Goal: Task Accomplishment & Management: Complete application form

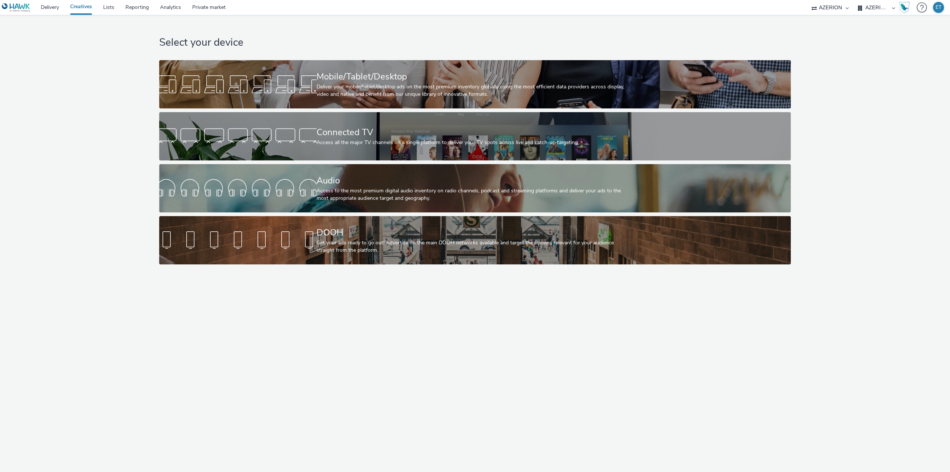
select select "79162ed7-0017-4339-93b0-3399b708648f"
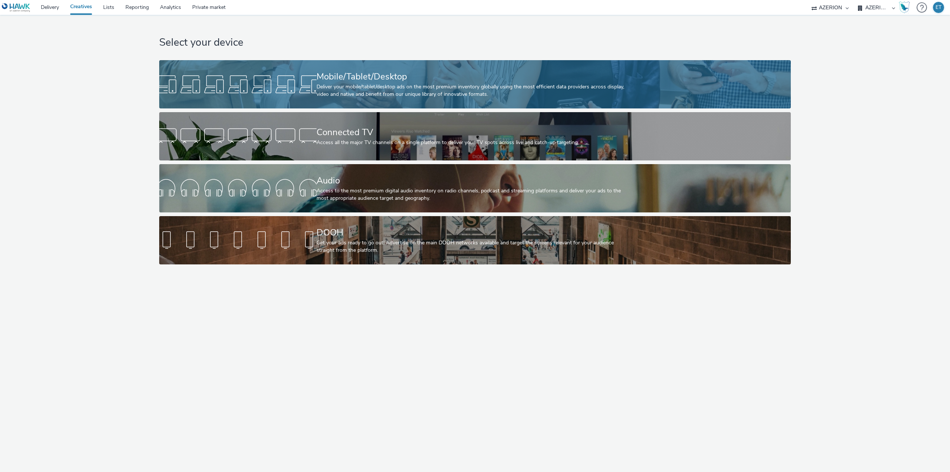
click at [337, 89] on div "Deliver your mobile/tablet/desktop ads on the most premium inventory globally u…" at bounding box center [474, 90] width 314 height 15
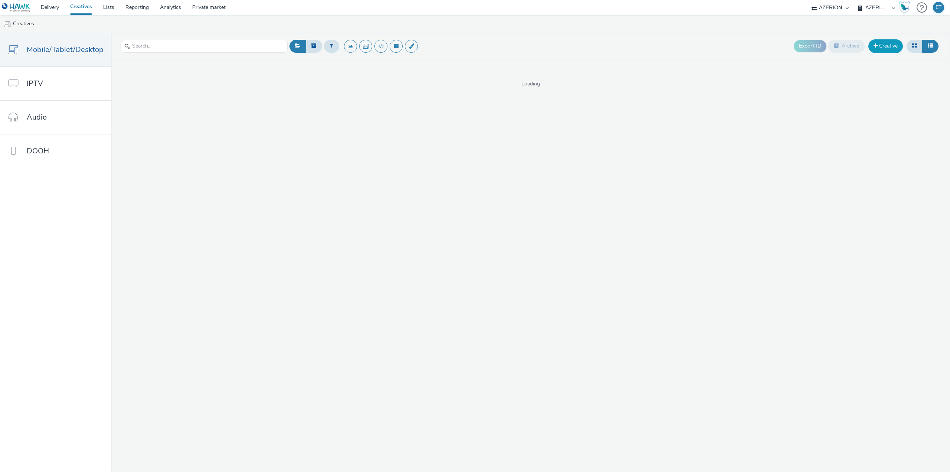
click at [894, 46] on link "Creative" at bounding box center [885, 45] width 35 height 13
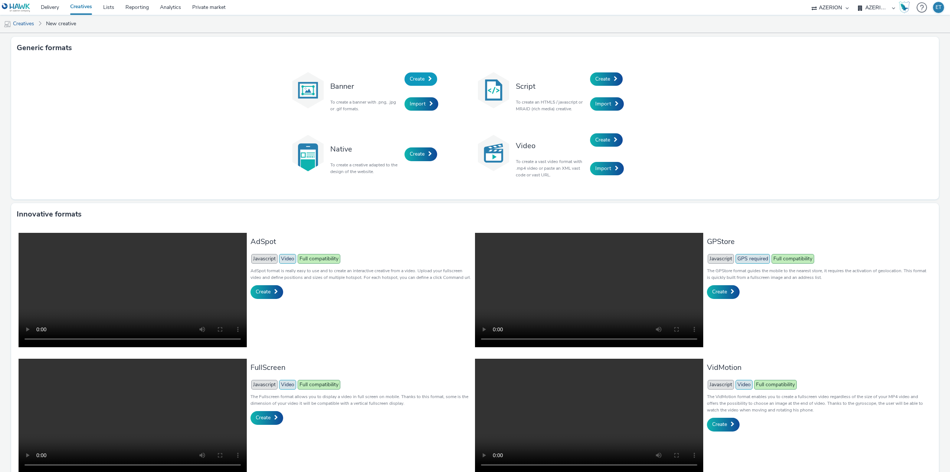
click at [416, 79] on span "Create" at bounding box center [417, 78] width 15 height 7
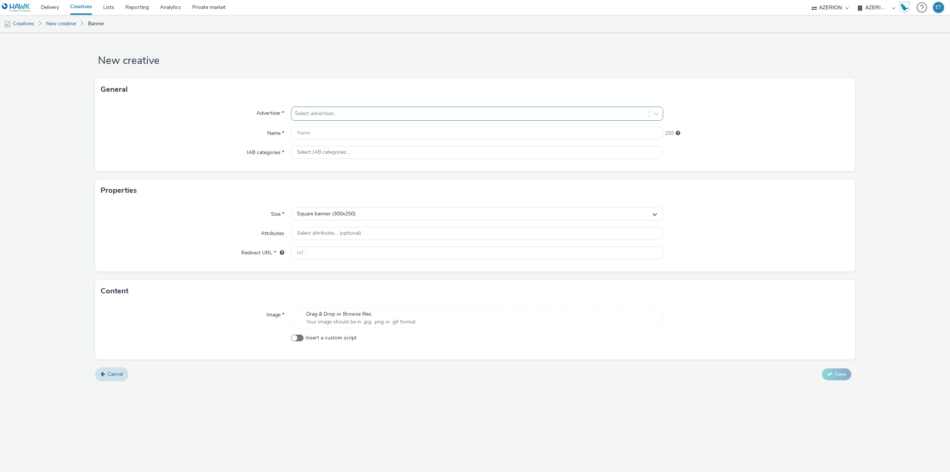
click at [411, 109] on div at bounding box center [470, 113] width 350 height 9
type input "villeb"
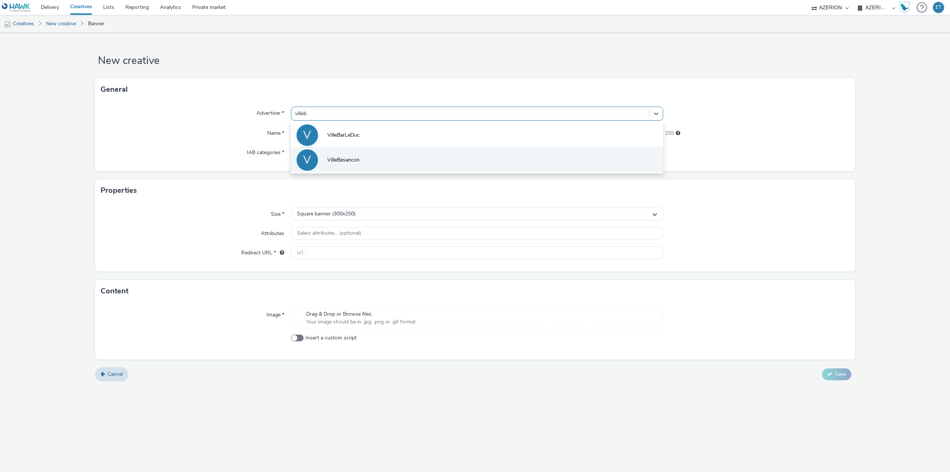
click at [456, 160] on li "V VilleBesancon" at bounding box center [477, 159] width 372 height 25
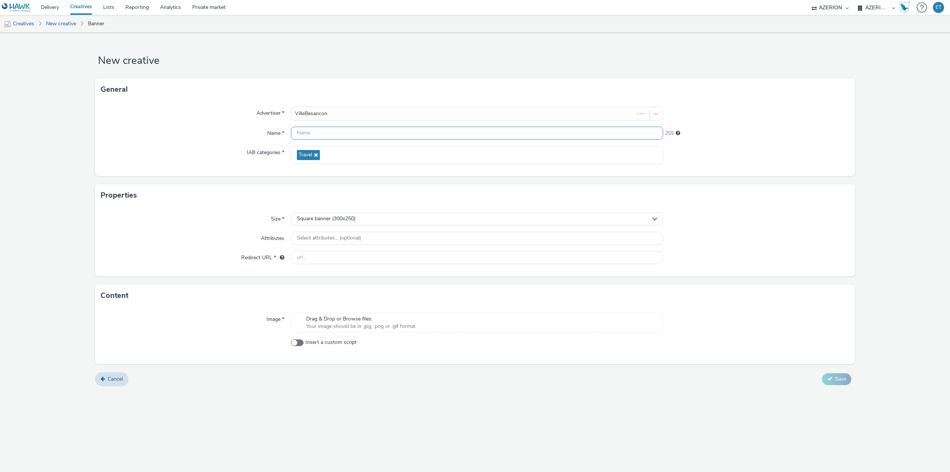
click at [346, 130] on input "text" at bounding box center [477, 133] width 372 height 13
paste input "Grand_Besancon_320x480_25.08.2025"
type input "Grand_Besancon_320x480_25.08.2025"
click at [387, 218] on div "Square banner (300x250)" at bounding box center [477, 218] width 372 height 13
click at [365, 273] on li "Full screen portrait (320x480)" at bounding box center [476, 274] width 371 height 12
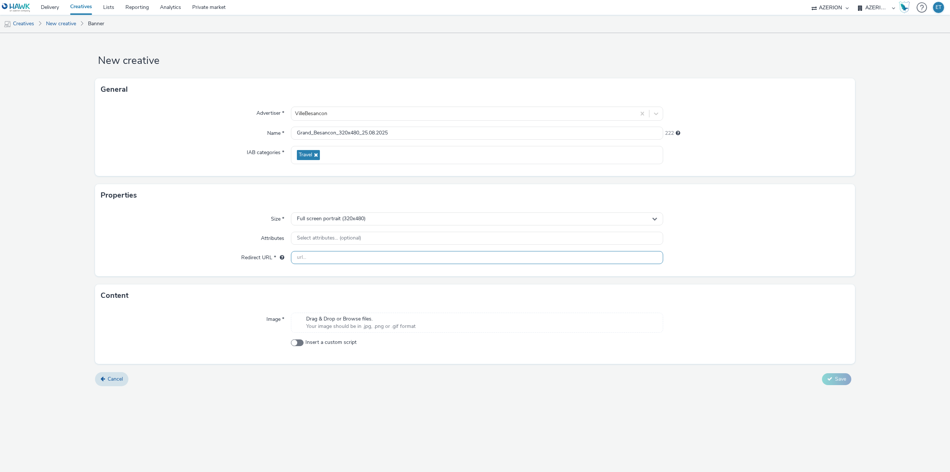
click at [350, 256] on input "text" at bounding box center [477, 257] width 372 height 13
paste input "[URL][DOMAIN_NAME]"
type input "[URL][DOMAIN_NAME]"
click at [446, 412] on div "New creative General Advertiser * VilleBesancon Name * Grand_Besancon_320x480_2…" at bounding box center [475, 252] width 950 height 439
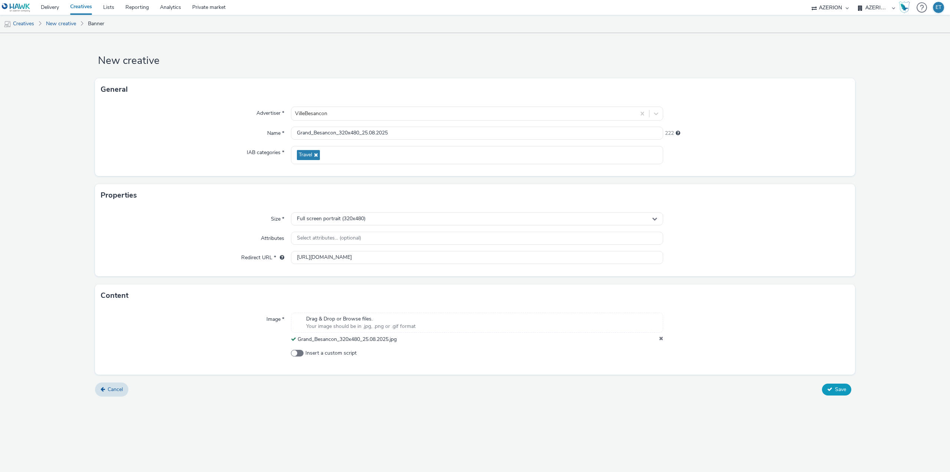
click at [832, 386] on button "Save" at bounding box center [836, 389] width 29 height 12
